Goal: Communication & Community: Ask a question

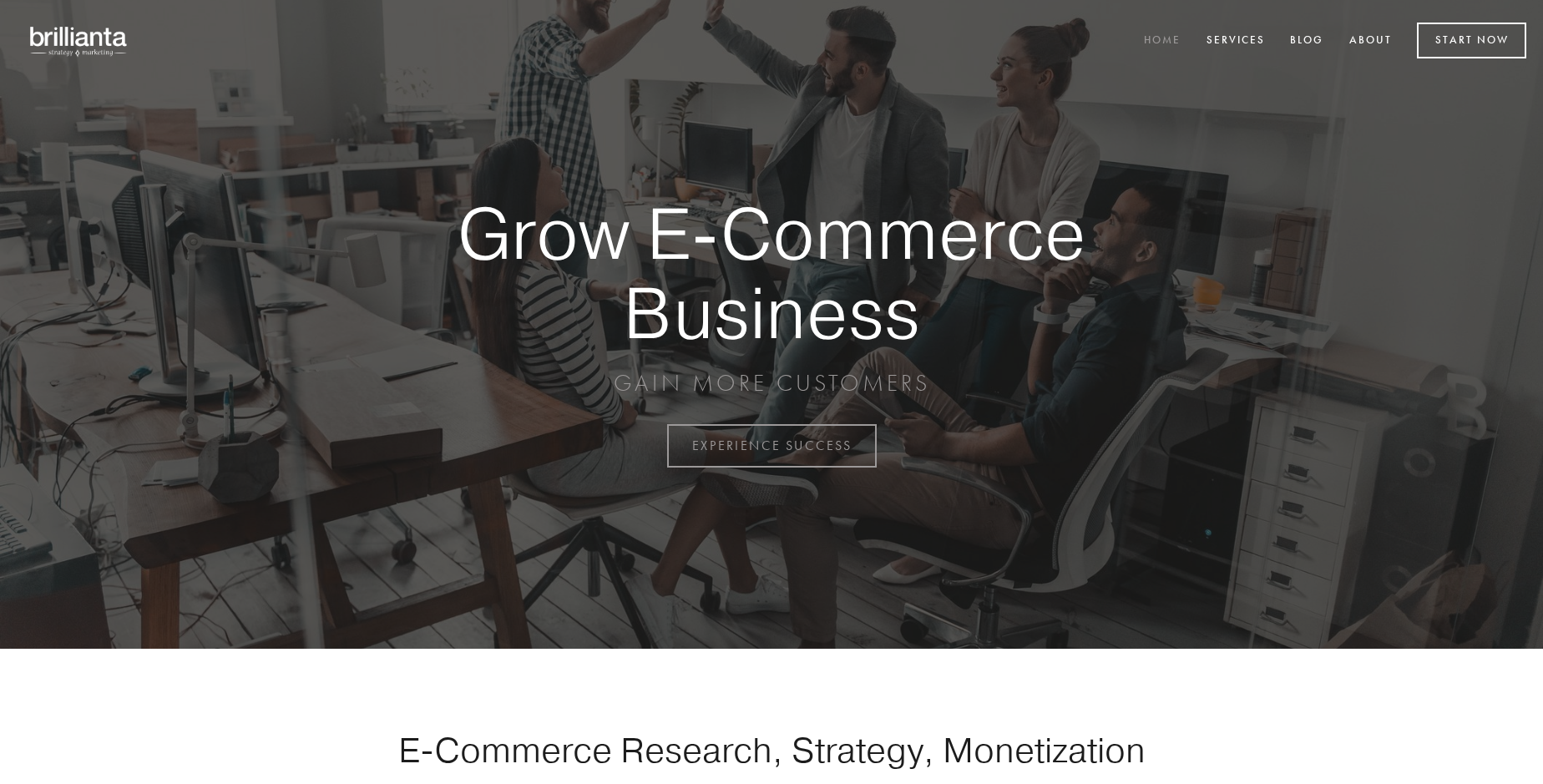
scroll to position [4377, 0]
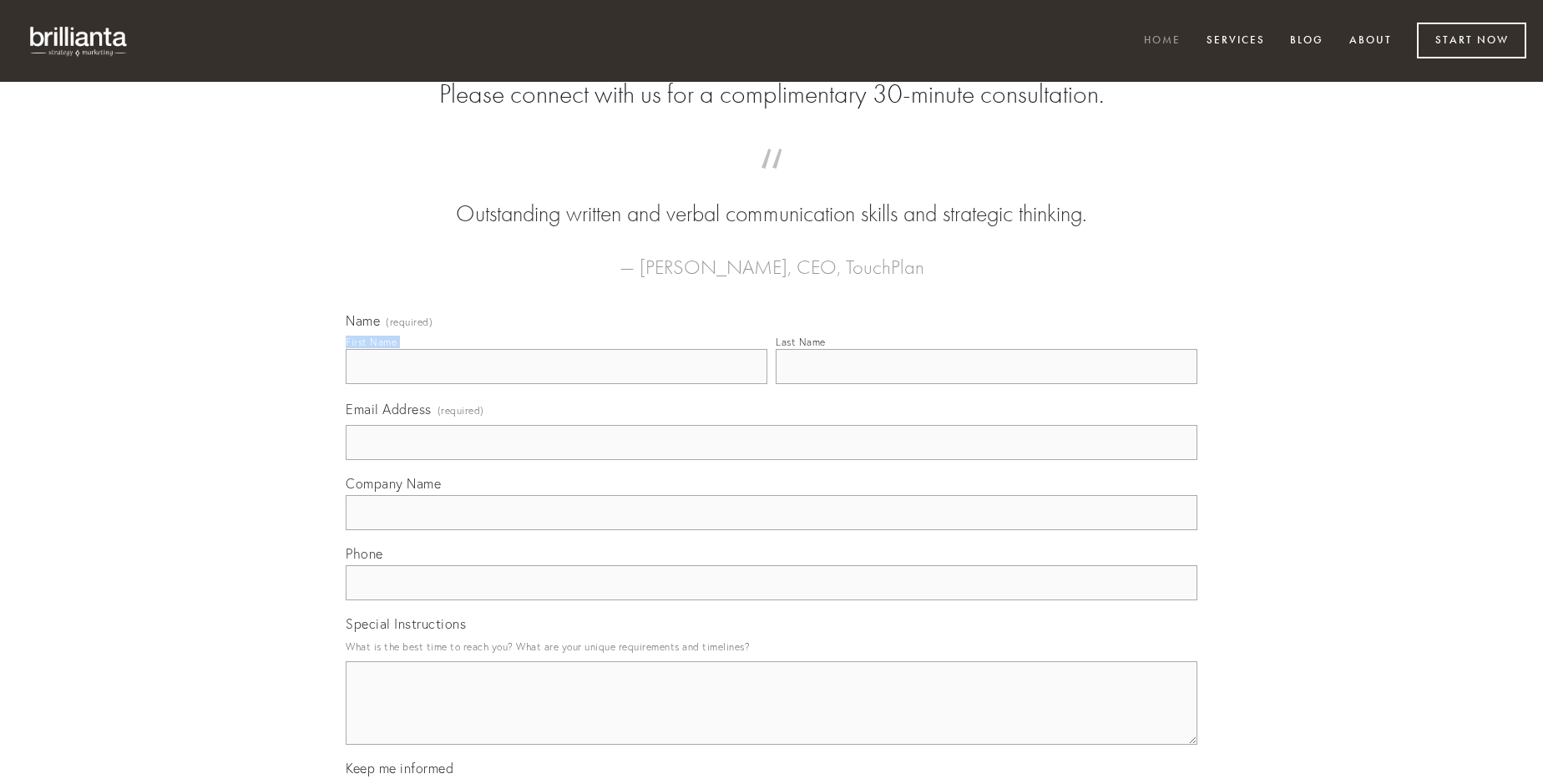
type input "[PERSON_NAME]"
click at [986, 384] on input "Last Name" at bounding box center [986, 367] width 421 height 35
type input "[PERSON_NAME]"
click at [772, 460] on input "Email Address (required)" at bounding box center [772, 442] width 852 height 35
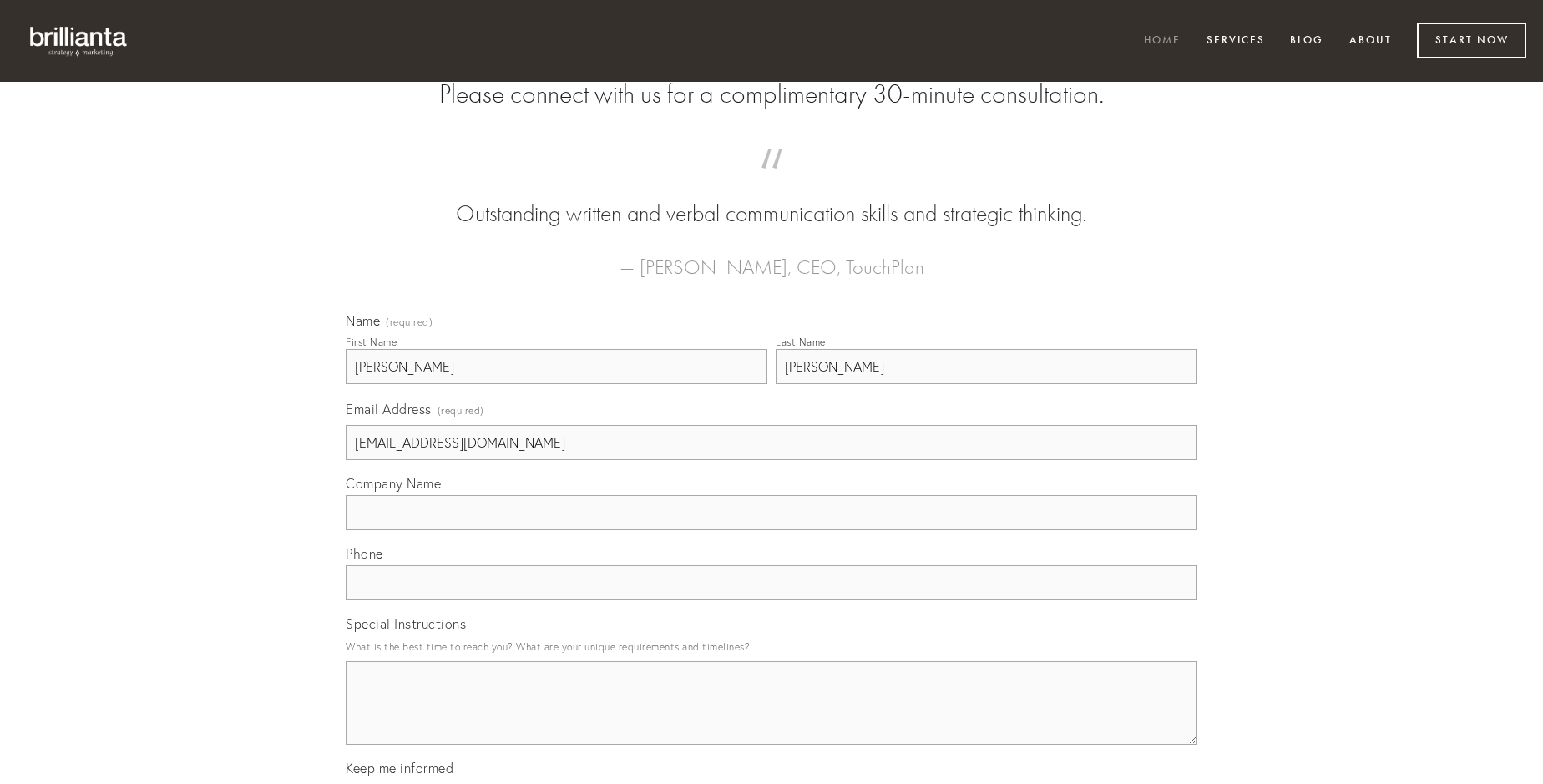
type input "[EMAIL_ADDRESS][DOMAIN_NAME]"
click at [772, 530] on input "Company Name" at bounding box center [772, 512] width 852 height 35
type input "socius"
click at [772, 600] on input "text" at bounding box center [772, 583] width 852 height 35
click at [772, 718] on textarea "Special Instructions" at bounding box center [772, 703] width 852 height 84
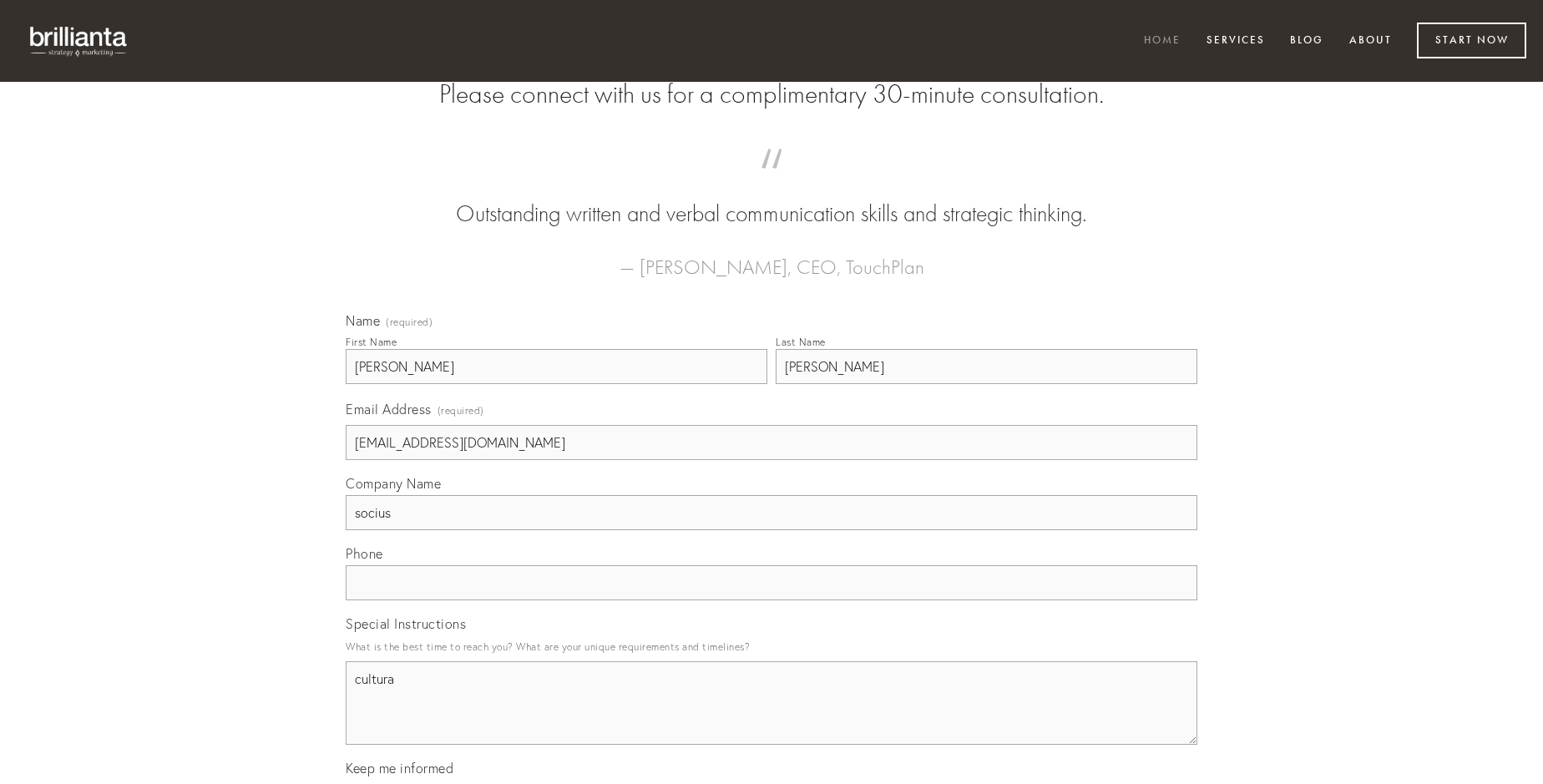
type textarea "cultura"
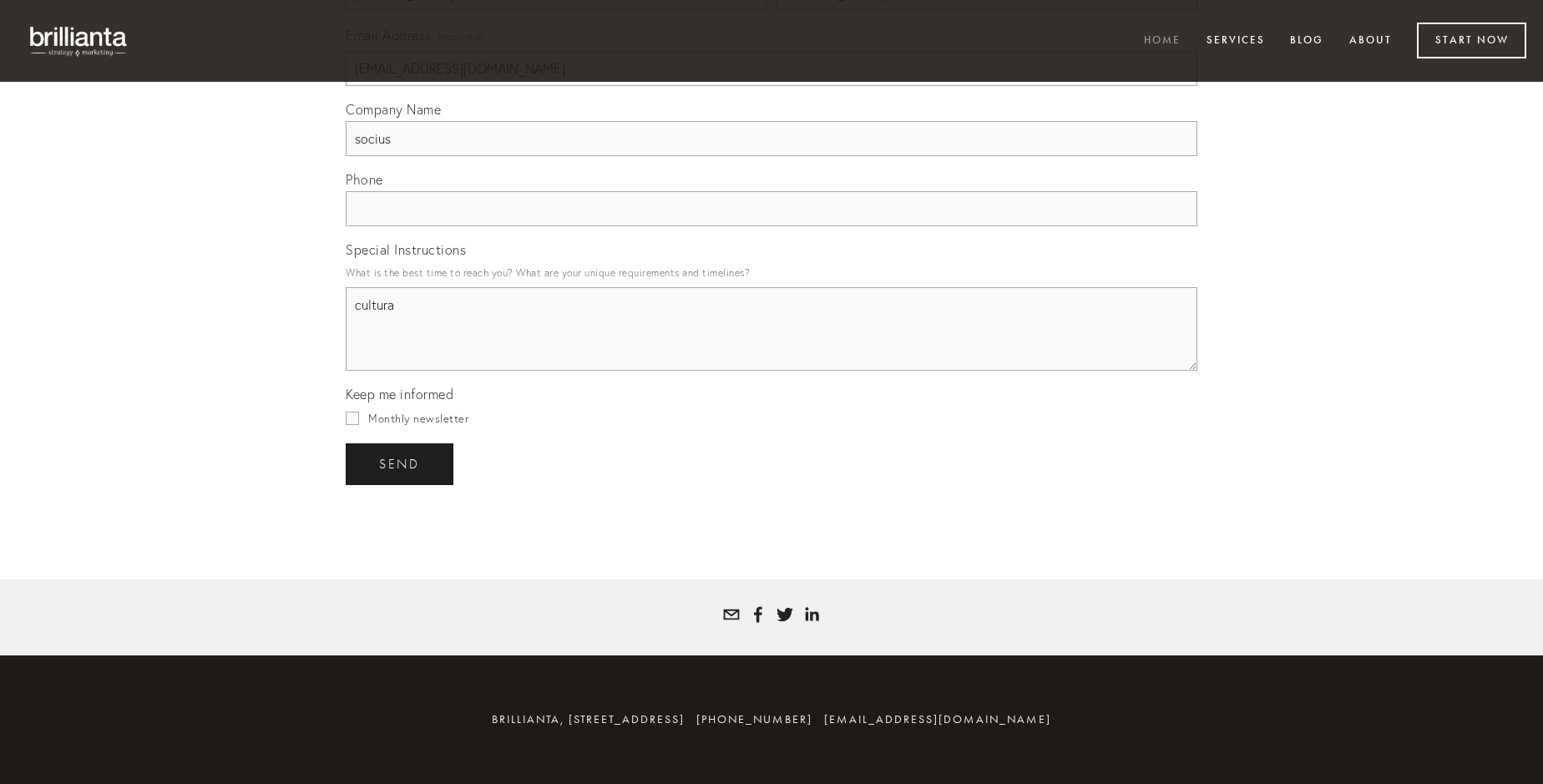
click at [401, 463] on span "send" at bounding box center [400, 464] width 41 height 15
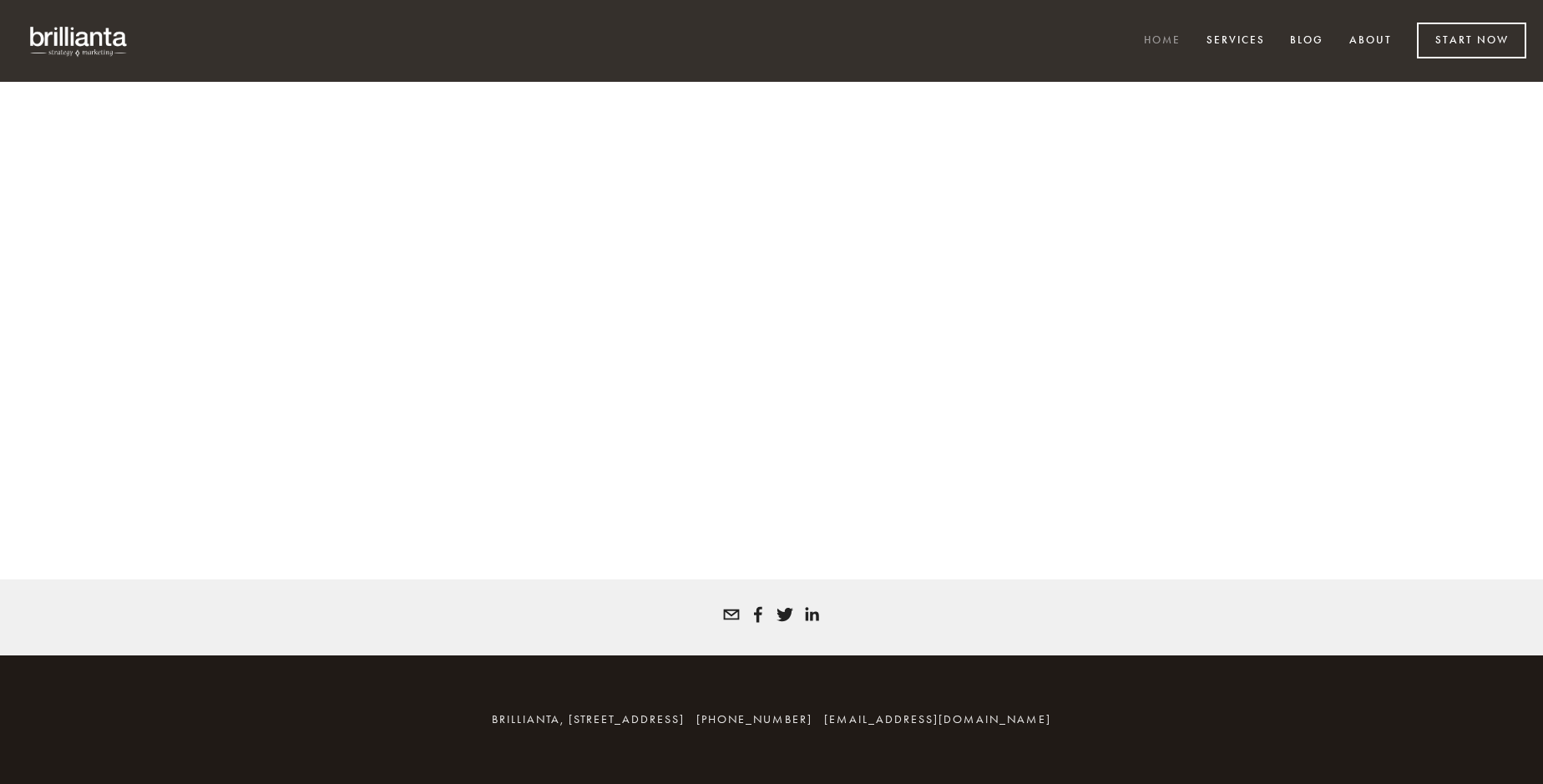
scroll to position [4355, 0]
